Goal: Information Seeking & Learning: Learn about a topic

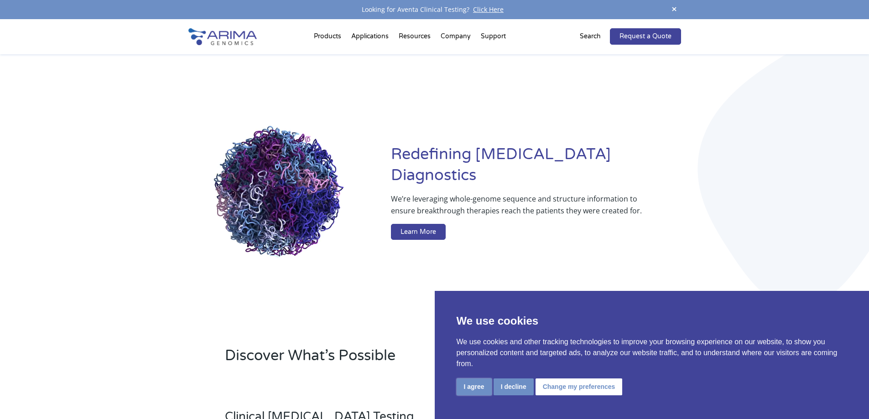
click at [486, 386] on button "I agree" at bounding box center [473, 387] width 35 height 17
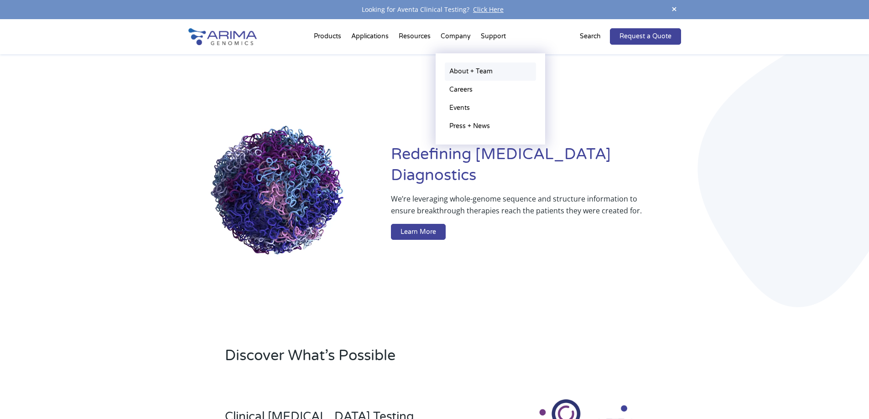
click at [465, 71] on link "About + Team" at bounding box center [490, 71] width 91 height 18
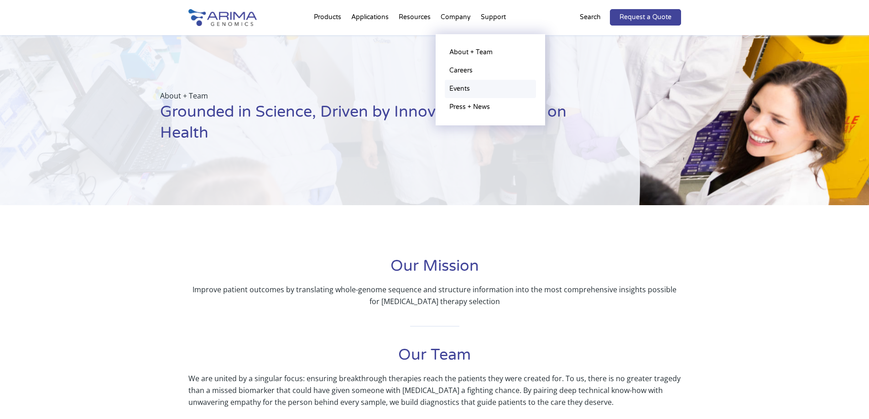
click at [459, 87] on link "Events" at bounding box center [490, 89] width 91 height 18
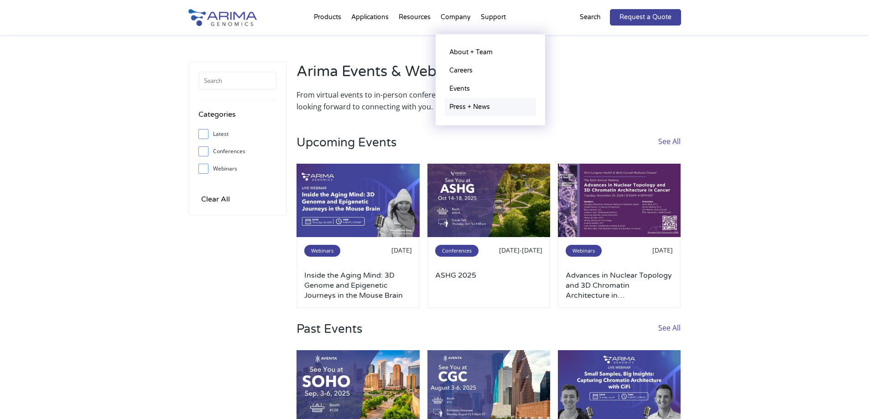
click at [467, 108] on link "Press + News" at bounding box center [490, 107] width 91 height 18
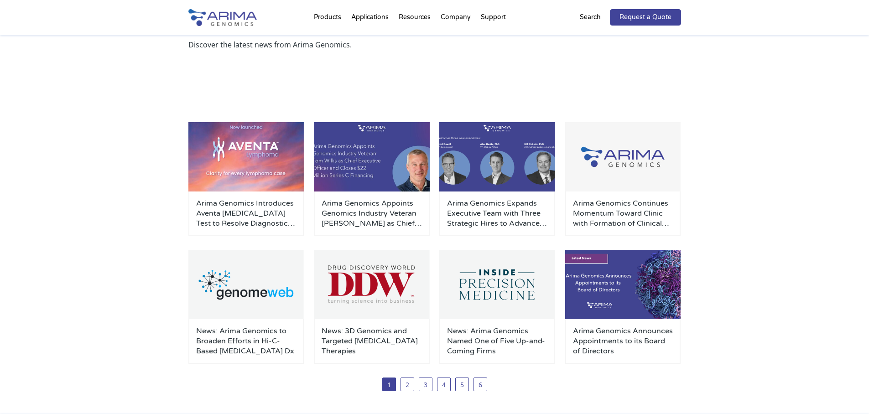
scroll to position [73, 0]
